Goal: Contribute content: Contribute content

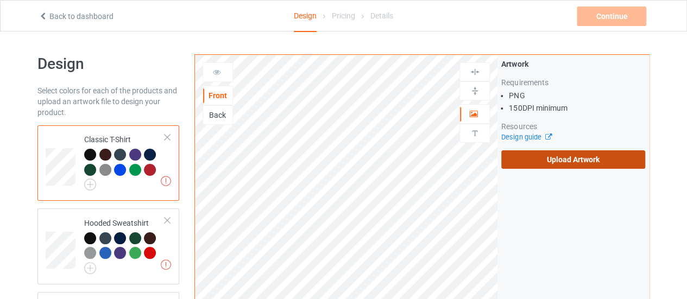
click at [600, 150] on label "Upload Artwork" at bounding box center [573, 159] width 144 height 18
click at [0, 0] on input "Upload Artwork" at bounding box center [0, 0] width 0 height 0
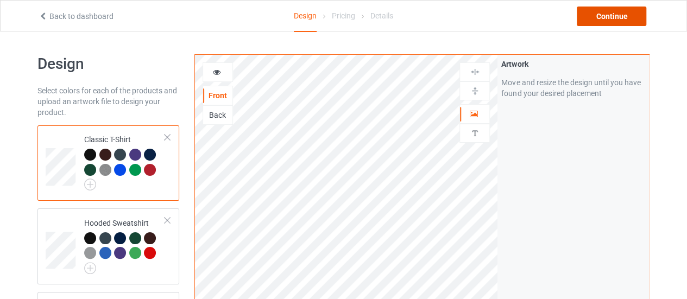
click at [587, 12] on div "Continue" at bounding box center [610, 17] width 69 height 20
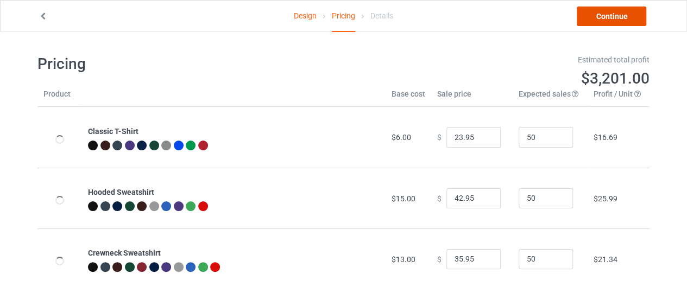
click at [586, 17] on link "Continue" at bounding box center [610, 17] width 69 height 20
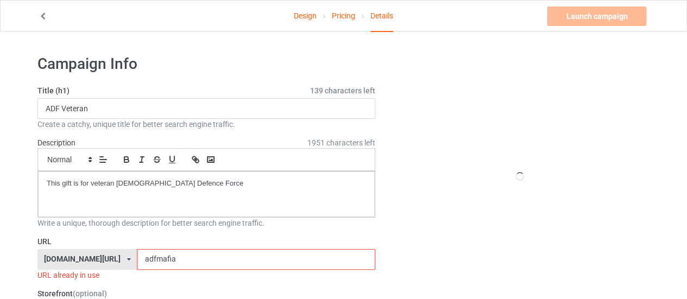
click at [169, 254] on input "adfmafia" at bounding box center [256, 259] width 238 height 21
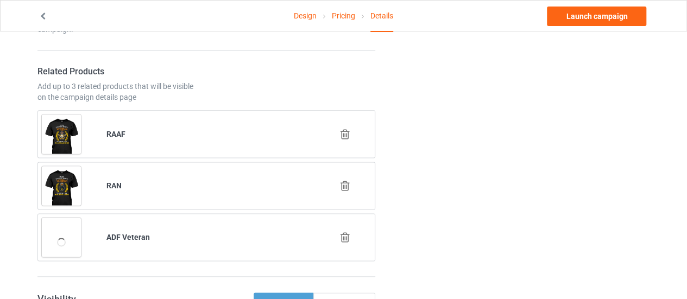
scroll to position [626, 0]
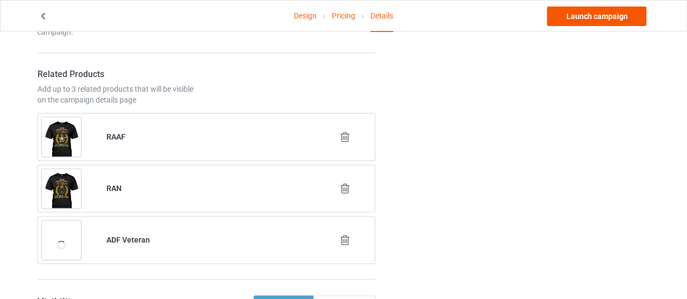
type input "adfchoose"
click at [592, 12] on link "Launch campaign" at bounding box center [596, 17] width 99 height 20
